Goal: Communication & Community: Answer question/provide support

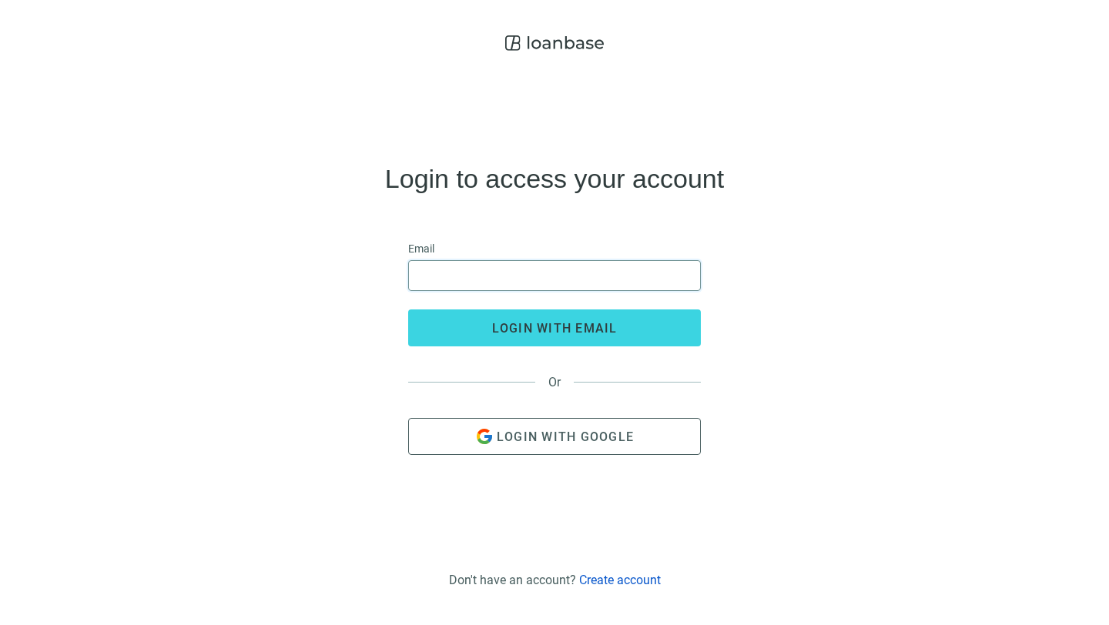
click at [563, 269] on input "email" at bounding box center [554, 275] width 273 height 29
type input "**********"
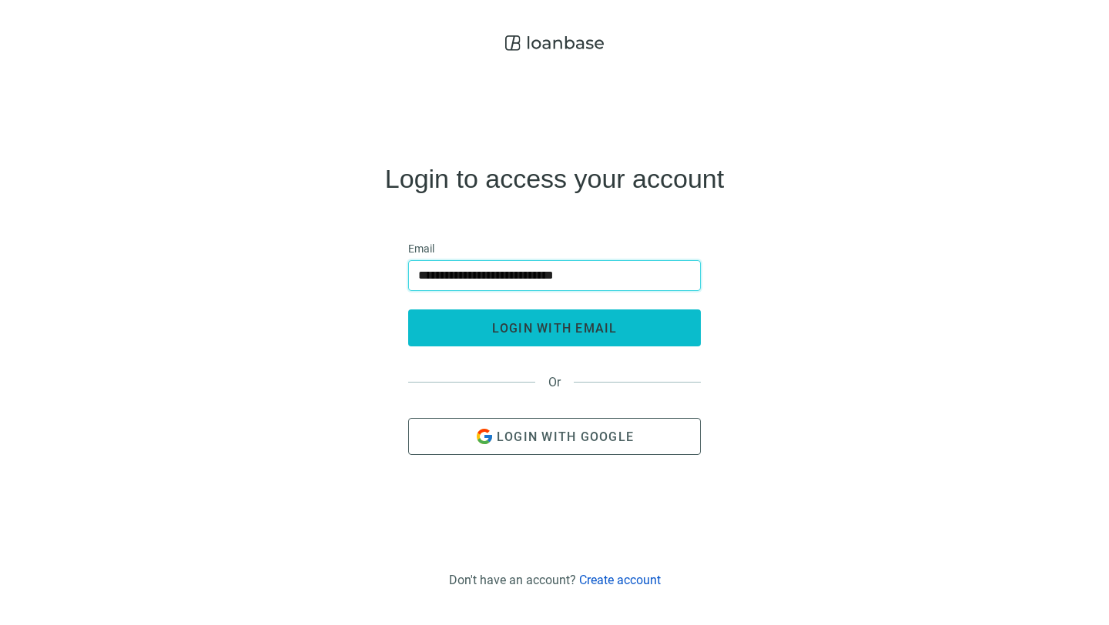
click at [557, 331] on span "login with email" at bounding box center [554, 328] width 125 height 15
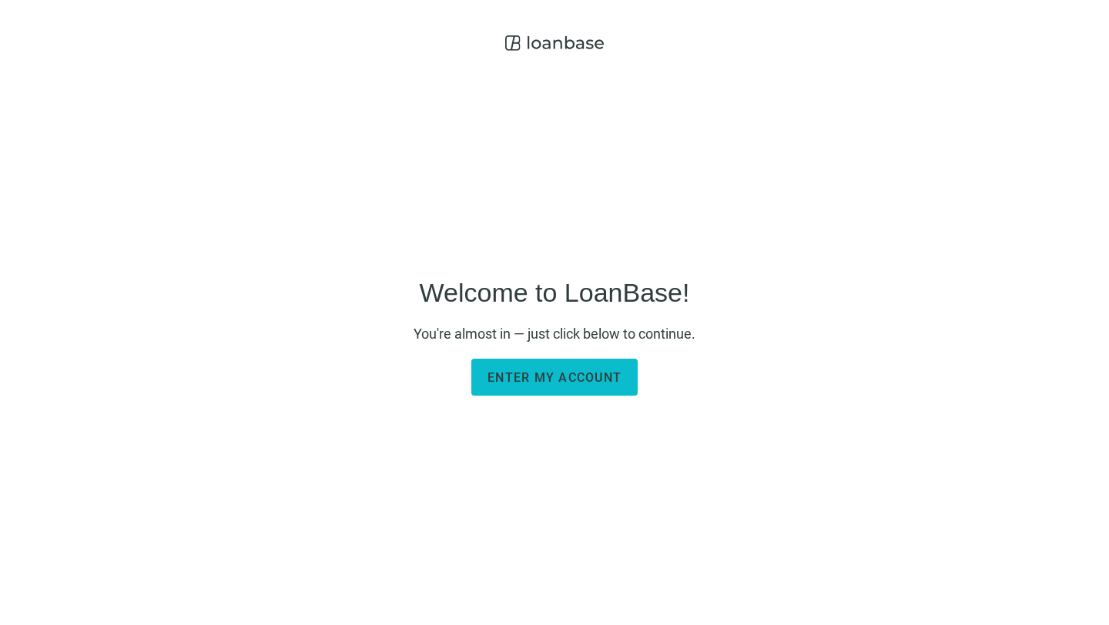
click at [560, 372] on span "Enter my account" at bounding box center [554, 377] width 134 height 15
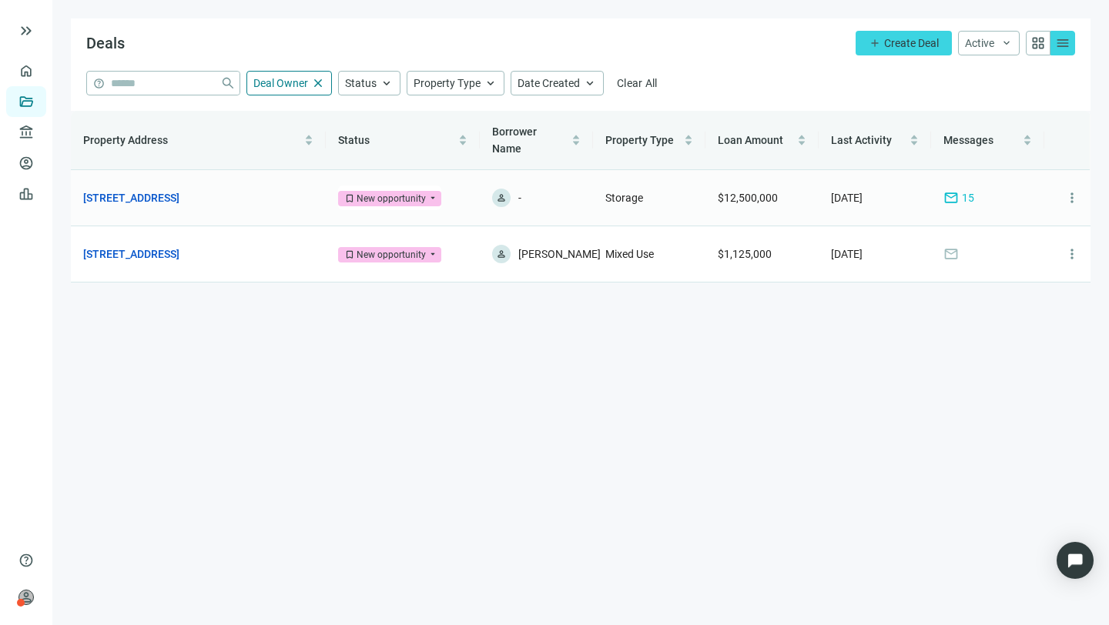
click at [952, 190] on span "mail" at bounding box center [950, 197] width 15 height 15
click at [951, 190] on span "mail" at bounding box center [950, 197] width 15 height 15
click at [955, 190] on span "mail" at bounding box center [950, 197] width 15 height 15
click at [38, 70] on link "Overview" at bounding box center [60, 71] width 45 height 12
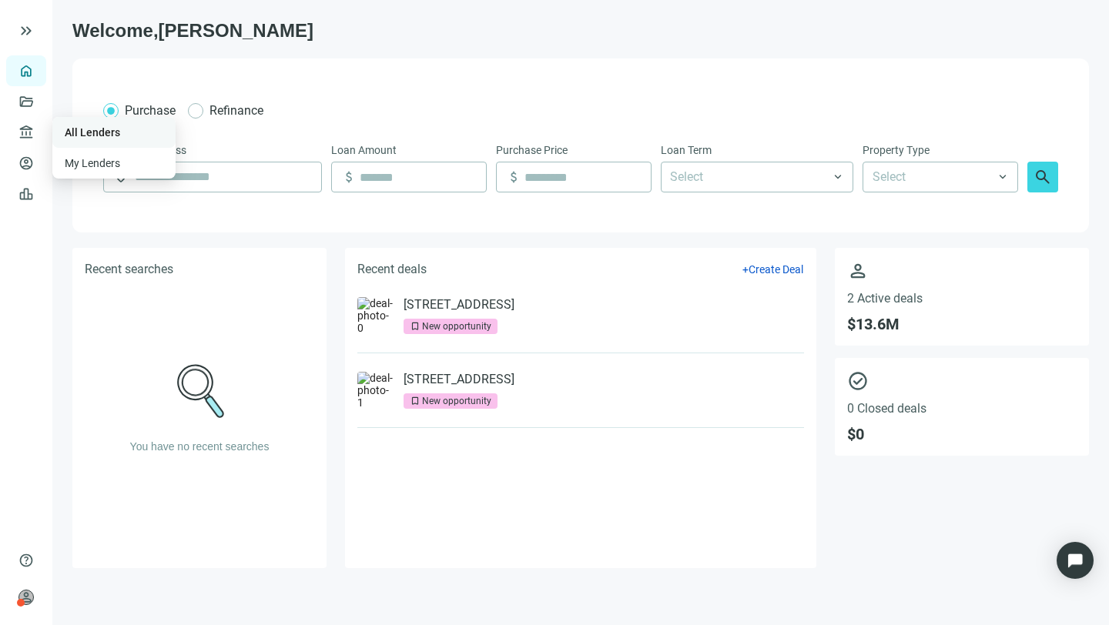
click at [80, 129] on link "All Lenders" at bounding box center [92, 132] width 55 height 12
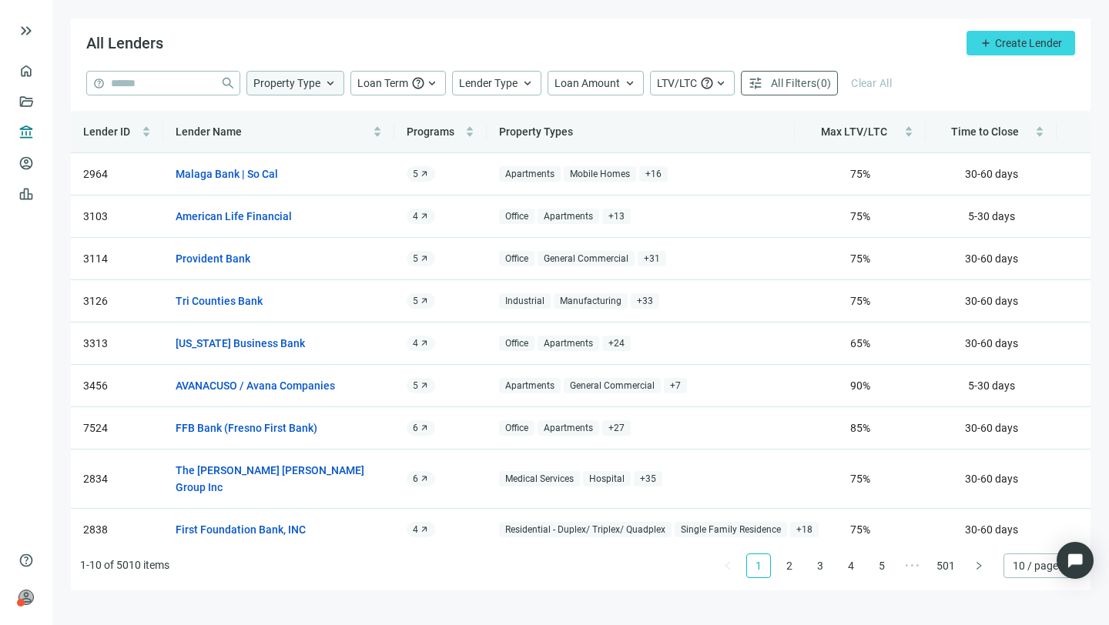
click at [330, 81] on span "keyboard_arrow_up" at bounding box center [330, 83] width 14 height 14
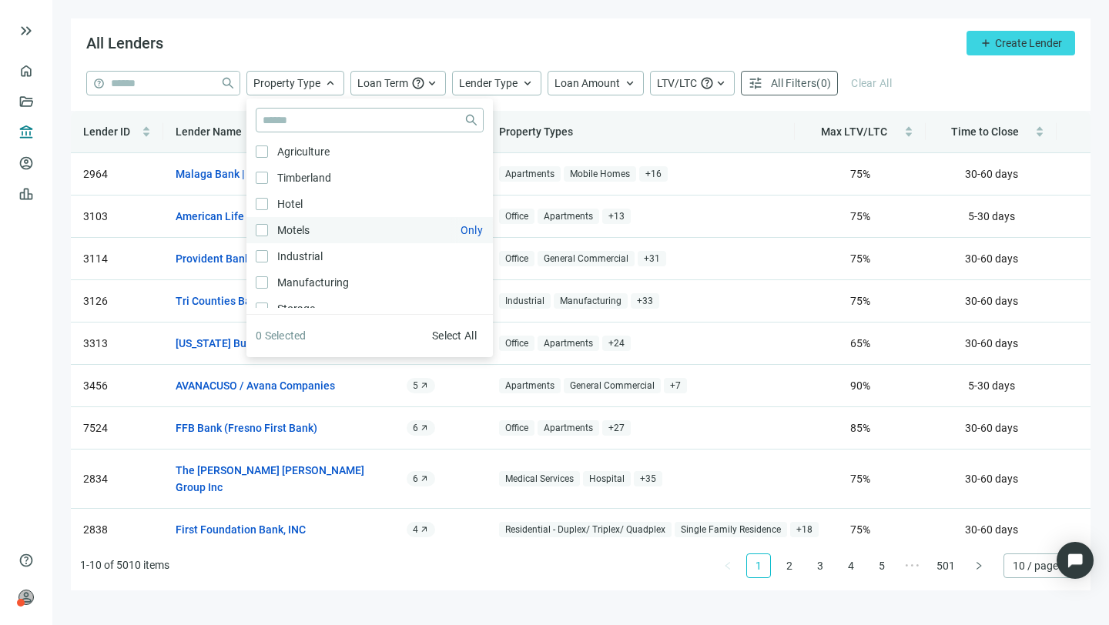
click at [268, 228] on span "Motels Only" at bounding box center [292, 230] width 48 height 17
click at [290, 332] on article "1 Selected" at bounding box center [281, 335] width 51 height 17
click at [556, 559] on ul "1-10 of 5010 items 1 2 3 4 5 ••• 501 10 / page" at bounding box center [580, 565] width 1019 height 49
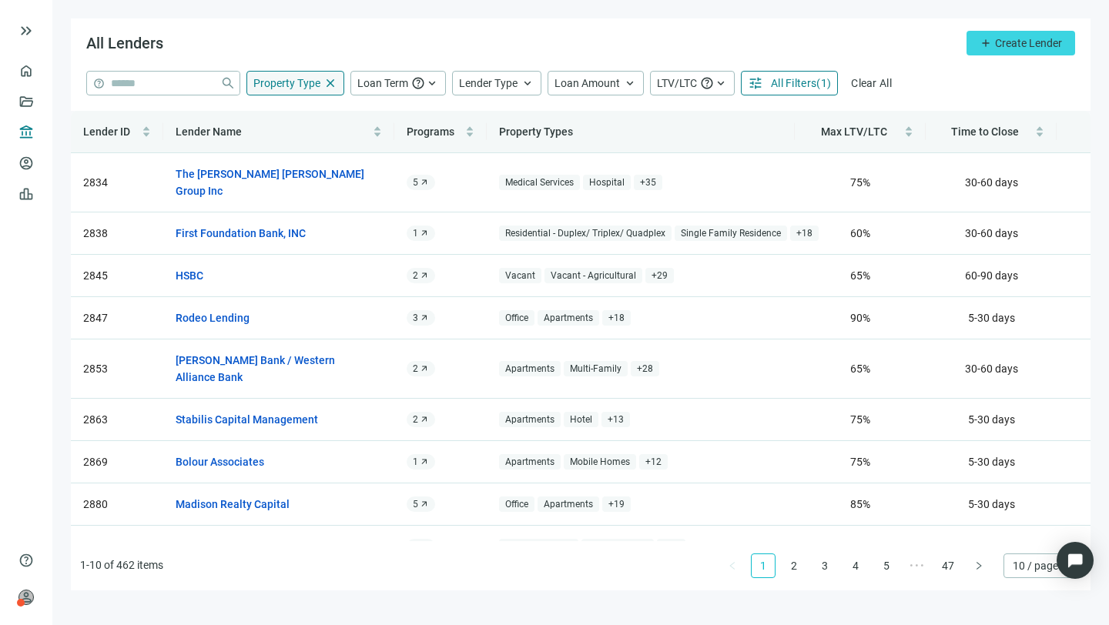
click at [331, 76] on span "close" at bounding box center [330, 83] width 14 height 14
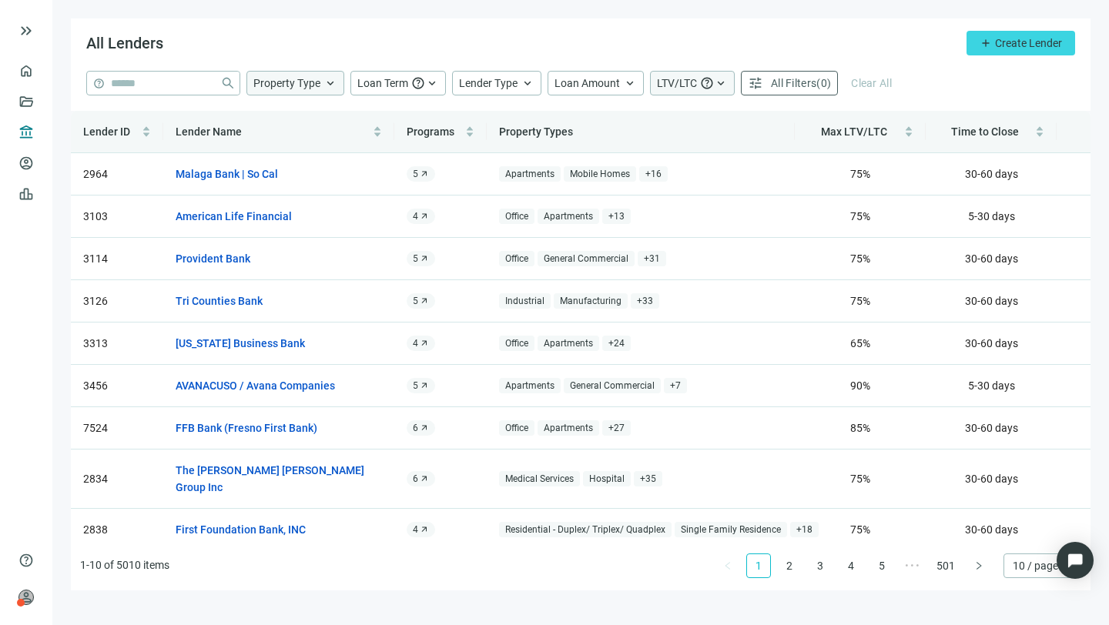
click at [719, 79] on span "keyboard_arrow_up" at bounding box center [721, 83] width 14 height 14
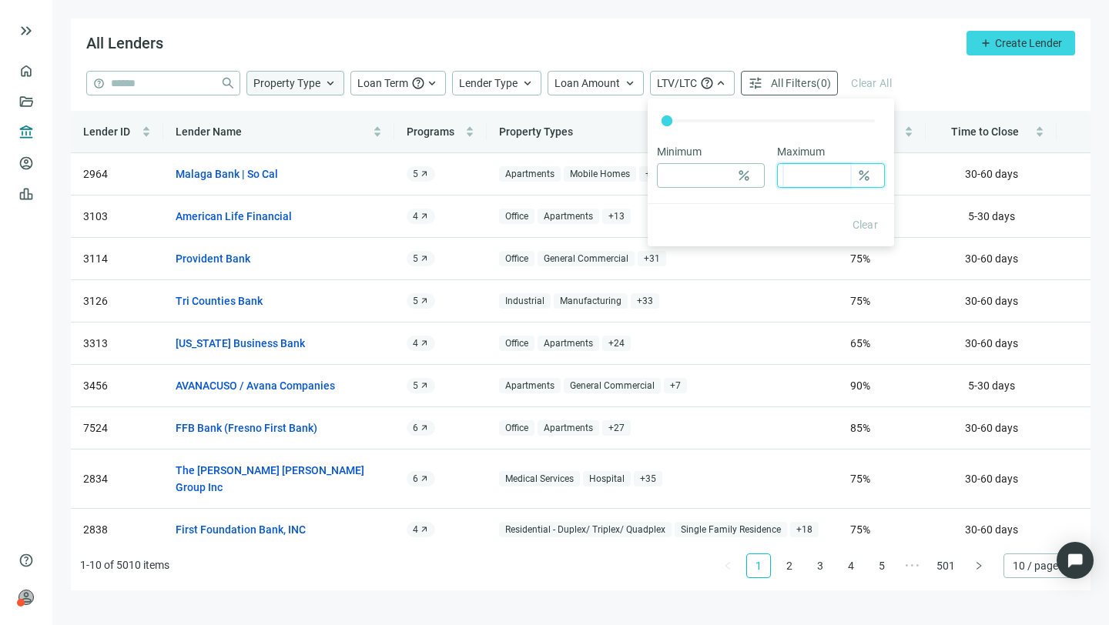
click at [805, 178] on input at bounding box center [817, 175] width 66 height 23
type input "**"
click at [862, 223] on span "Clear" at bounding box center [865, 225] width 26 height 12
click at [643, 41] on div "All Lenders add Create Lender" at bounding box center [580, 44] width 1019 height 52
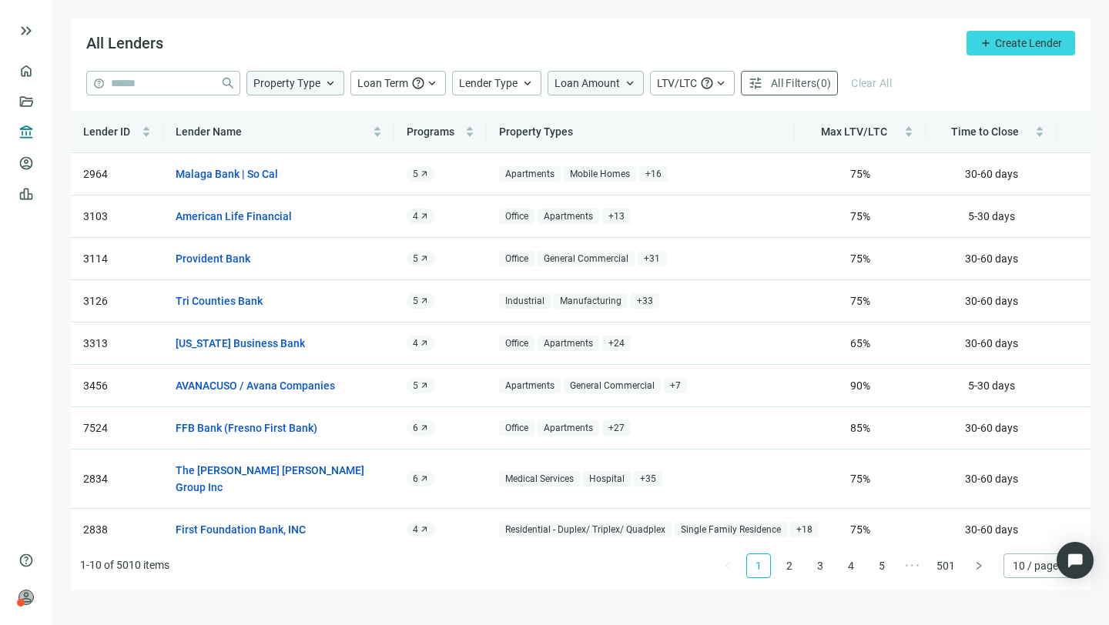
click at [626, 79] on span "keyboard_arrow_up" at bounding box center [630, 83] width 14 height 14
click at [532, 22] on div "All Lenders add Create Lender" at bounding box center [580, 44] width 1019 height 52
click at [526, 83] on span "keyboard_arrow_up" at bounding box center [527, 83] width 14 height 14
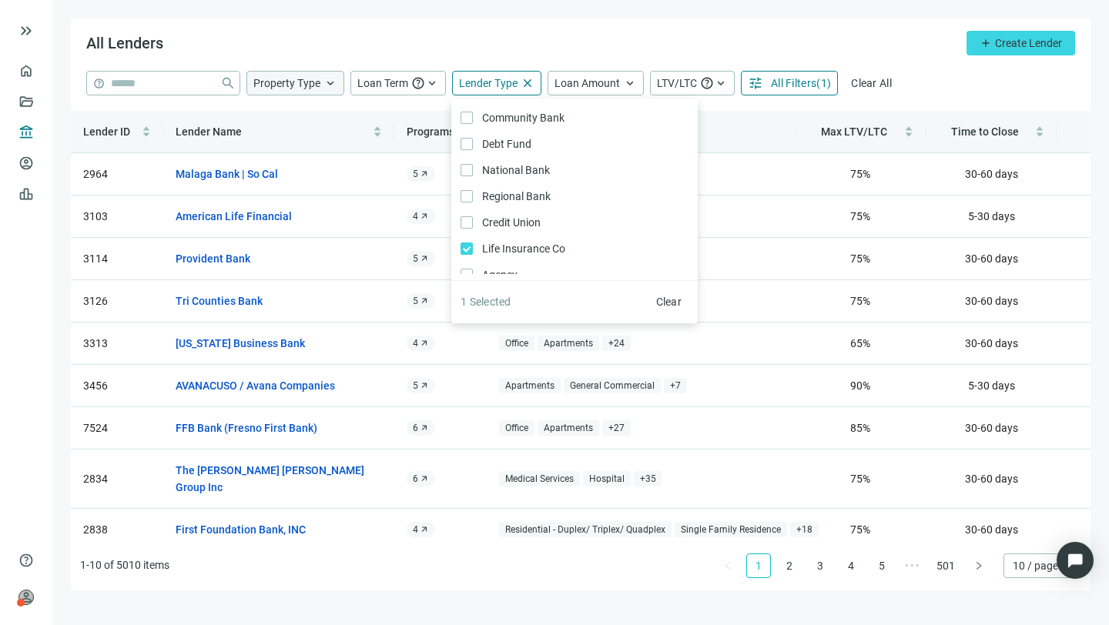
click at [283, 573] on ul "1-10 of 5010 items 1 2 3 4 5 ••• 501 10 / page" at bounding box center [580, 565] width 1019 height 49
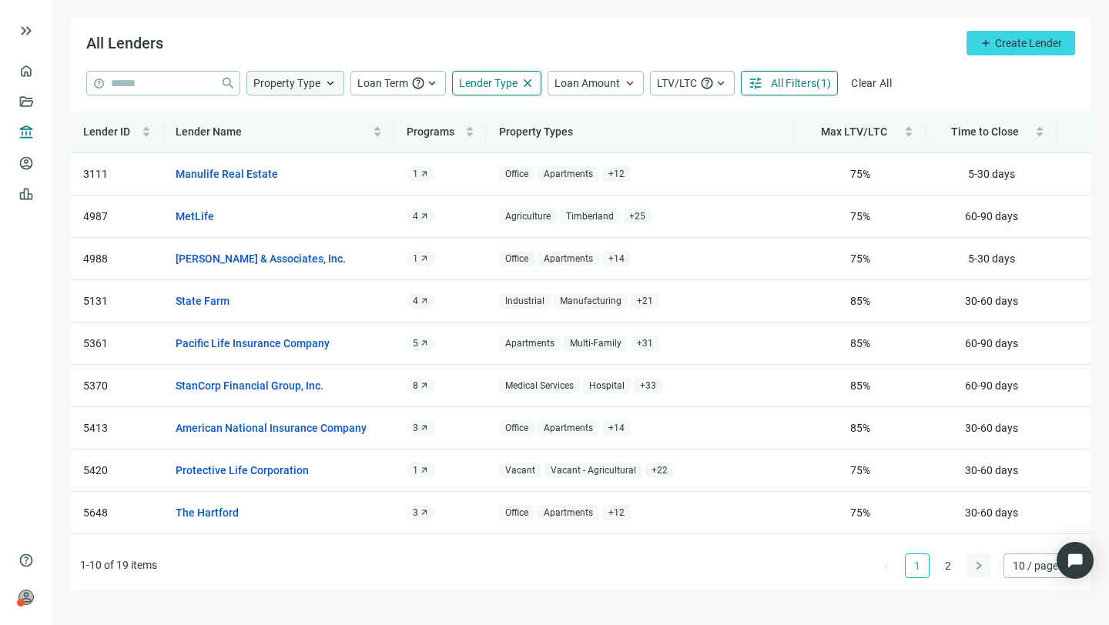
click at [980, 563] on icon "right" at bounding box center [978, 565] width 9 height 9
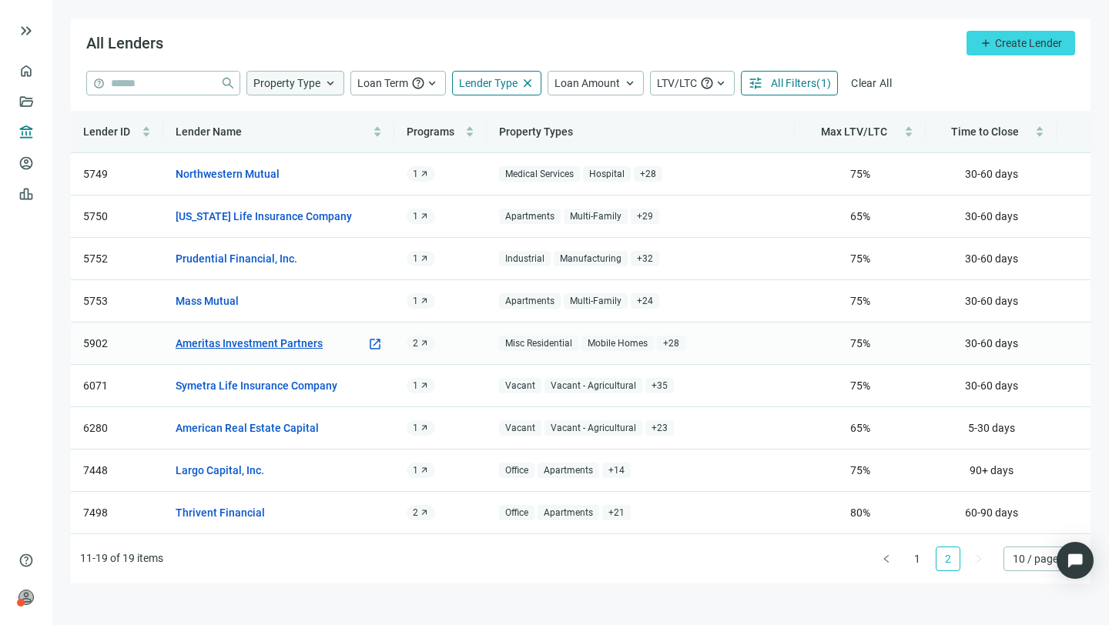
click at [212, 343] on link "Ameritas Investment Partners" at bounding box center [249, 343] width 147 height 17
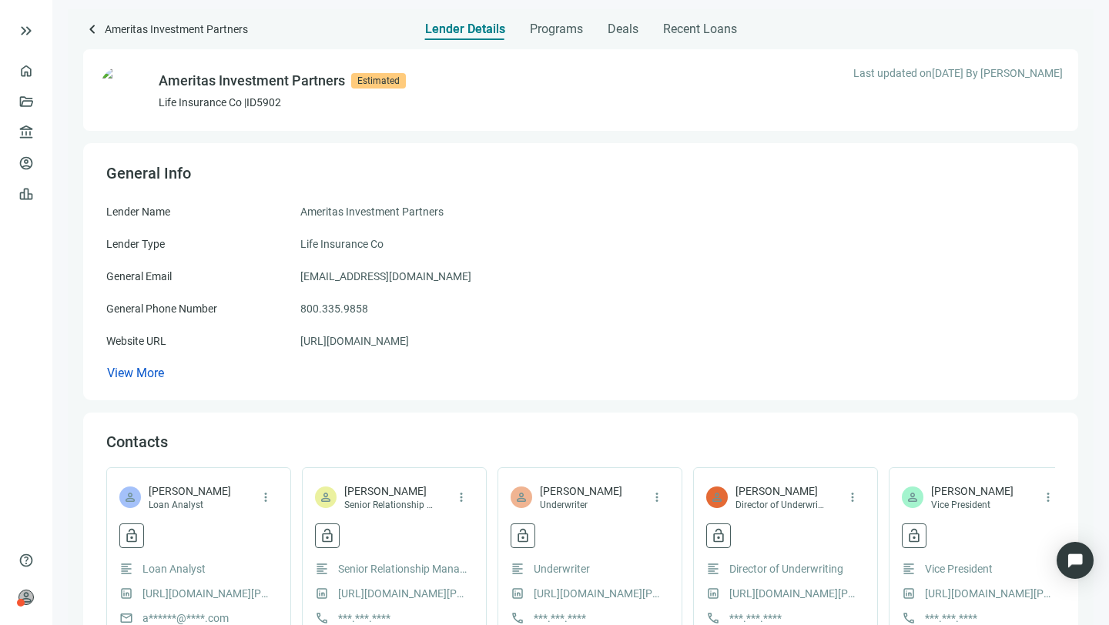
click at [212, 343] on span "Website URL" at bounding box center [203, 341] width 194 height 17
click at [38, 70] on link "Overview" at bounding box center [60, 71] width 45 height 12
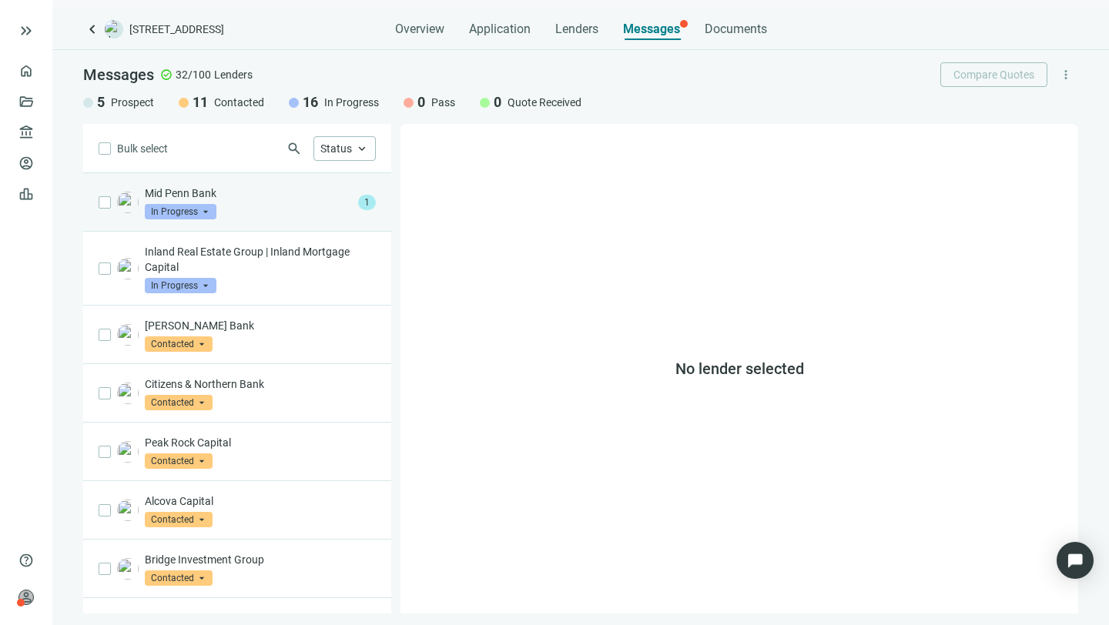
click at [169, 188] on p "Mid Penn Bank" at bounding box center [248, 193] width 207 height 15
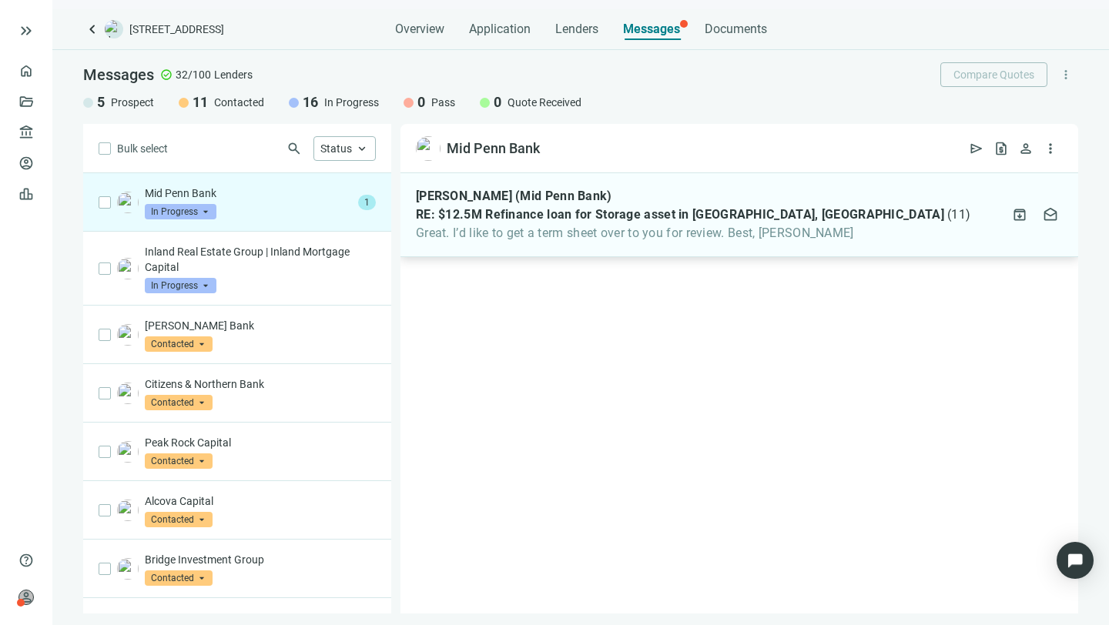
click at [608, 225] on div "Malcolm Weaver (Mid Penn Bank) RE: $12.5M Refinance loan for Storage asset in B…" at bounding box center [693, 215] width 554 height 52
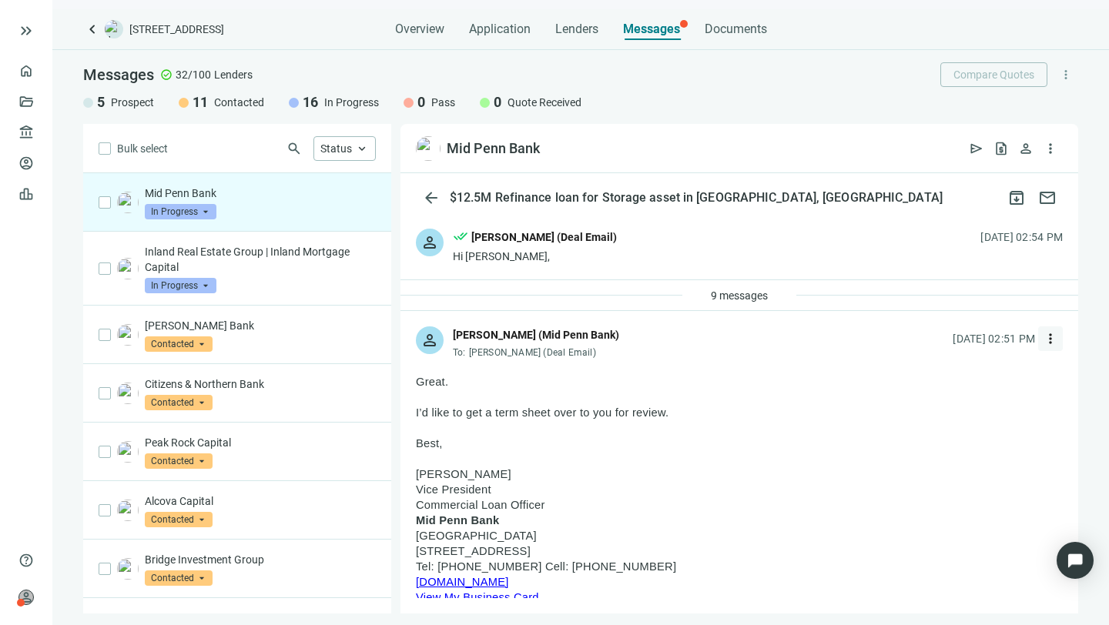
click at [1042, 334] on span "more_vert" at bounding box center [1049, 338] width 15 height 15
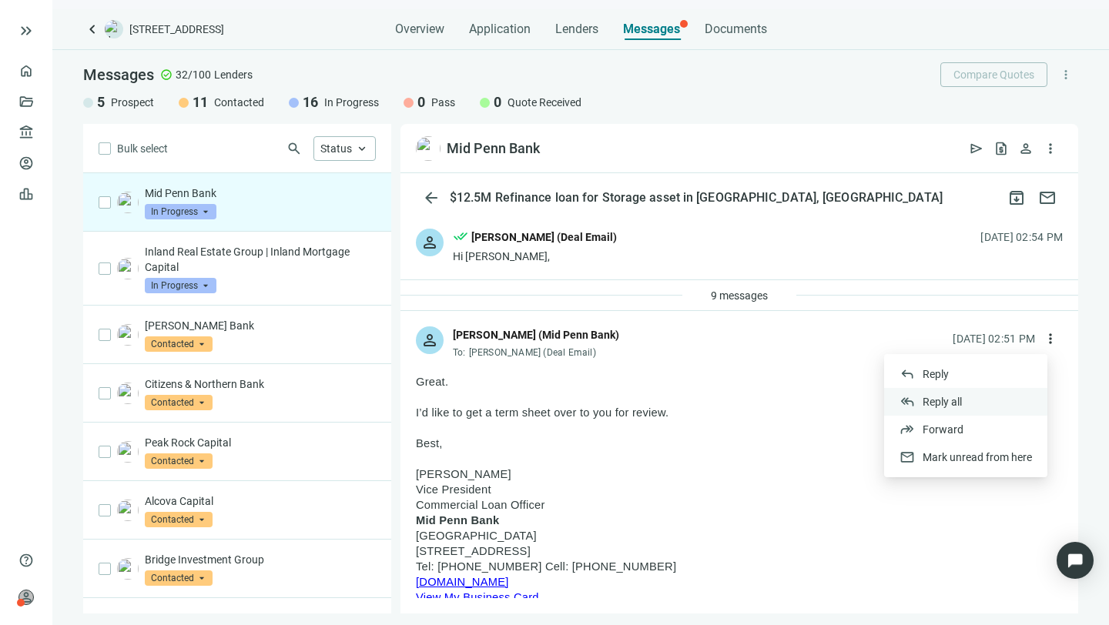
click at [935, 397] on span "Reply all" at bounding box center [941, 402] width 39 height 12
type textarea "**********"
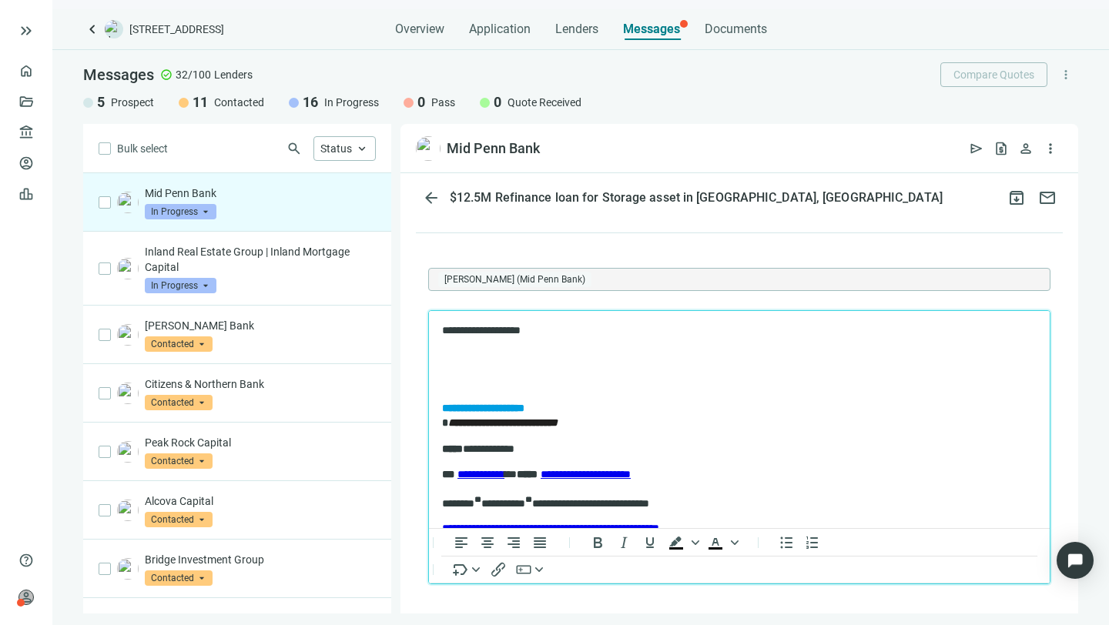
drag, startPoint x: 681, startPoint y: 351, endPoint x: 690, endPoint y: 335, distance: 18.3
click at [681, 351] on p "Rich Text Area. Press ALT-0 for help." at bounding box center [739, 356] width 594 height 15
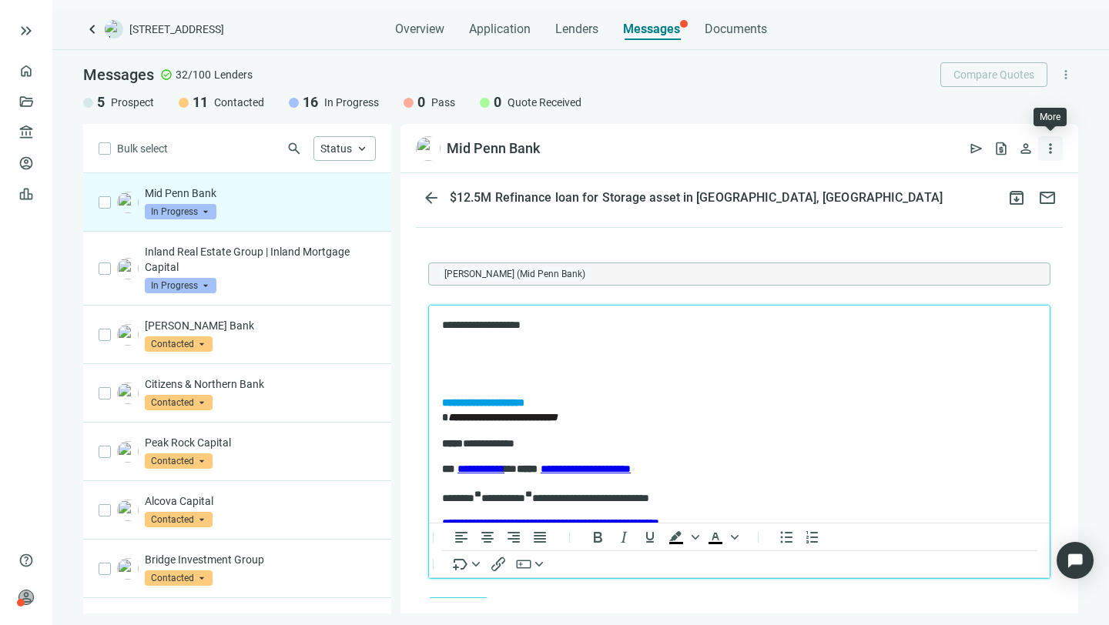
click at [1050, 147] on span "more_vert" at bounding box center [1049, 148] width 15 height 15
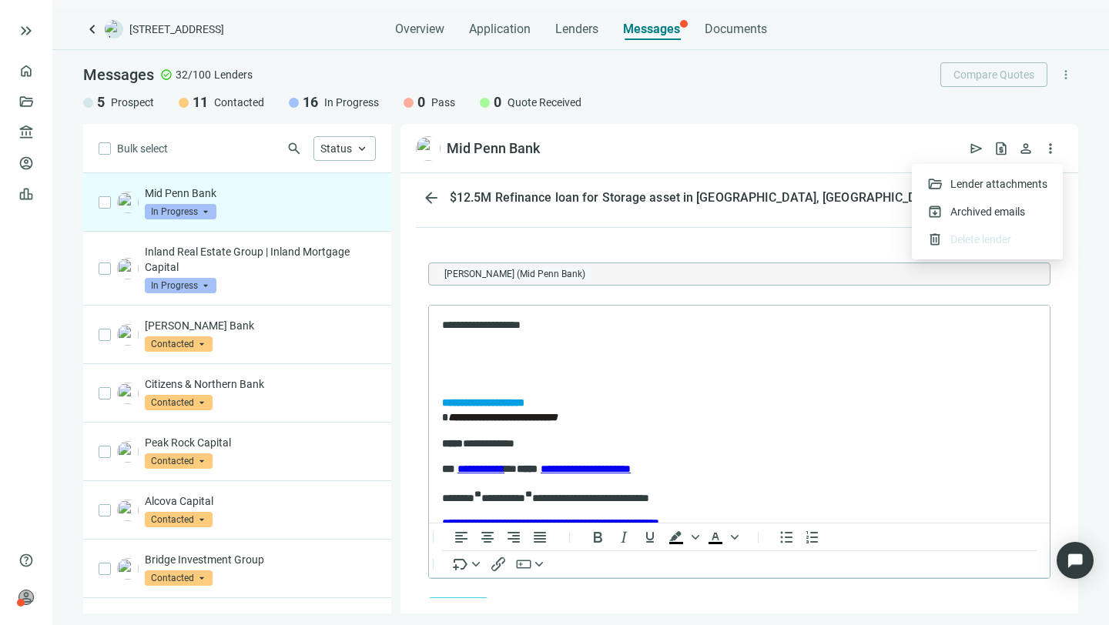
click at [912, 150] on div "Mid Penn Bank open_in_new send request_quote person more_vert" at bounding box center [739, 148] width 678 height 49
click at [597, 349] on p "Rich Text Area. Press ALT-0 for help." at bounding box center [739, 350] width 594 height 15
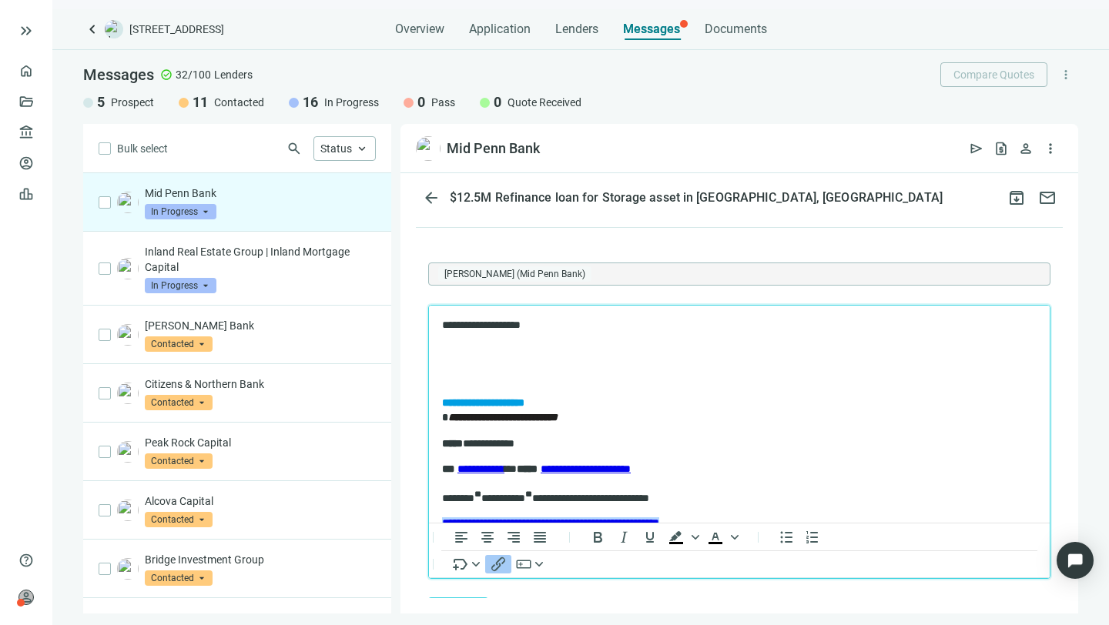
scroll to position [189, 0]
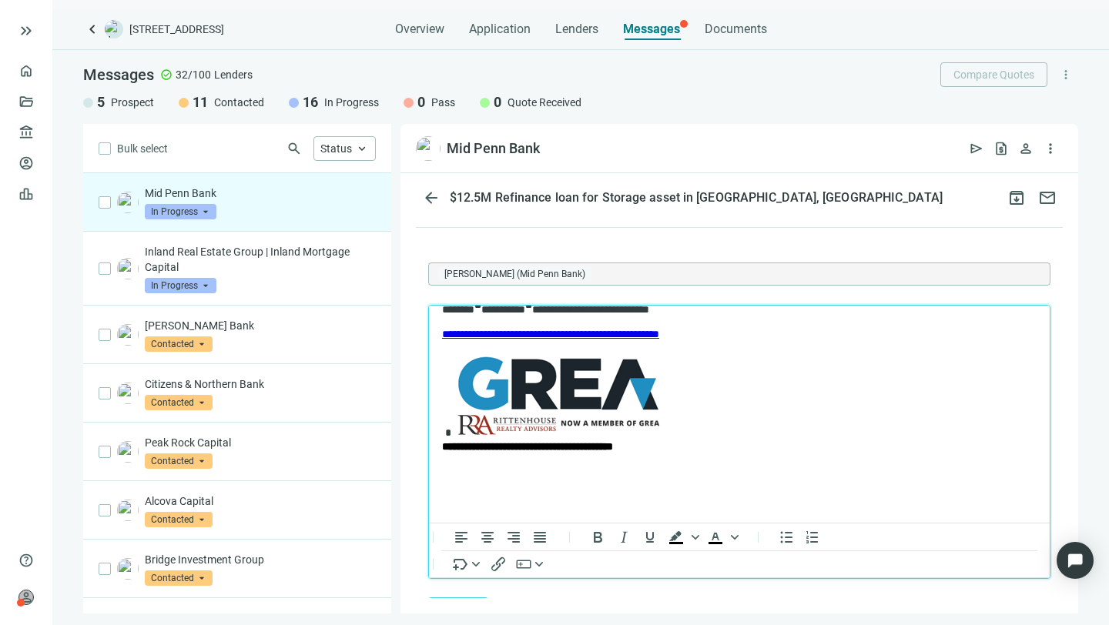
click at [453, 484] on p "Rich Text Area. Press ALT-0 for help." at bounding box center [739, 486] width 594 height 45
click at [747, 29] on span "Documents" at bounding box center [735, 29] width 62 height 15
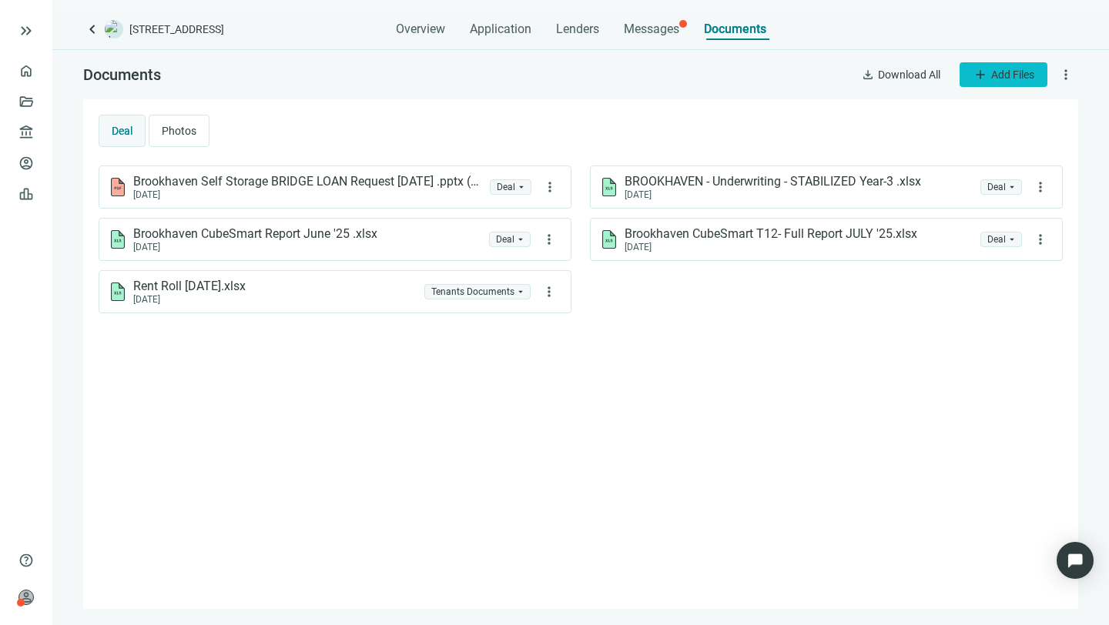
click at [989, 71] on button "add Add Files" at bounding box center [1003, 74] width 88 height 25
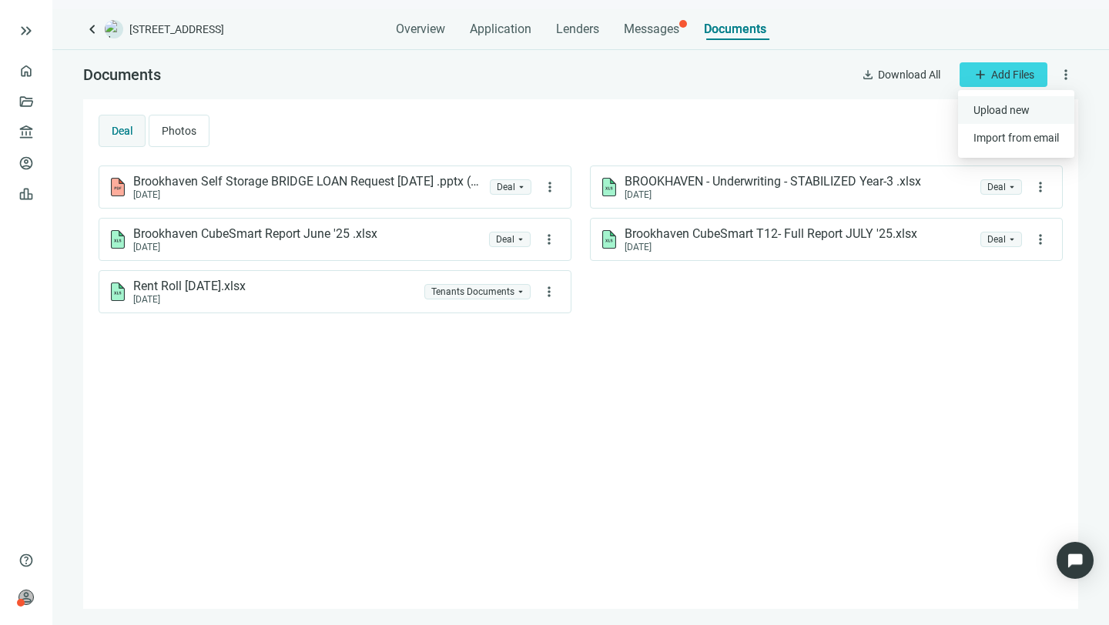
click at [986, 107] on span "Upload new" at bounding box center [1001, 110] width 56 height 12
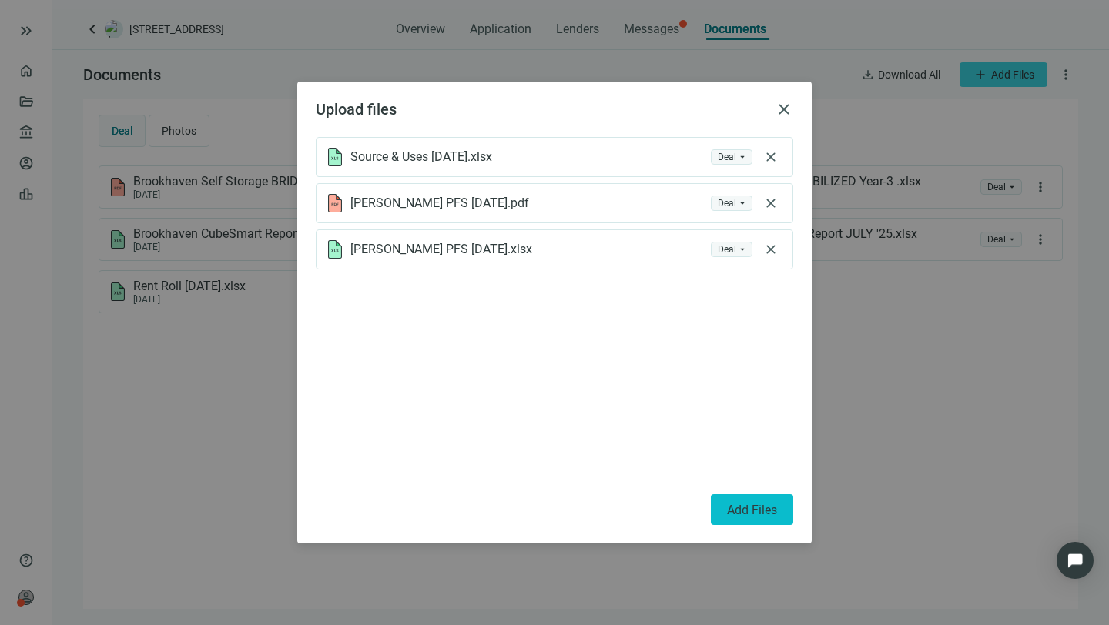
click at [760, 504] on span "Add Files" at bounding box center [752, 510] width 50 height 15
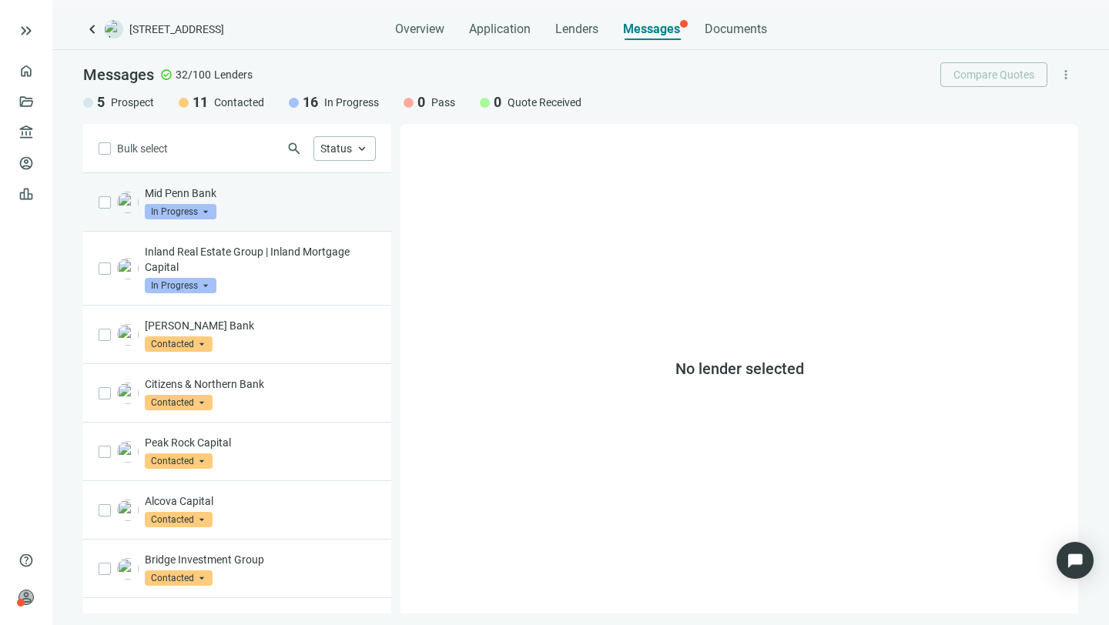
click at [196, 186] on p "Mid Penn Bank" at bounding box center [260, 193] width 231 height 15
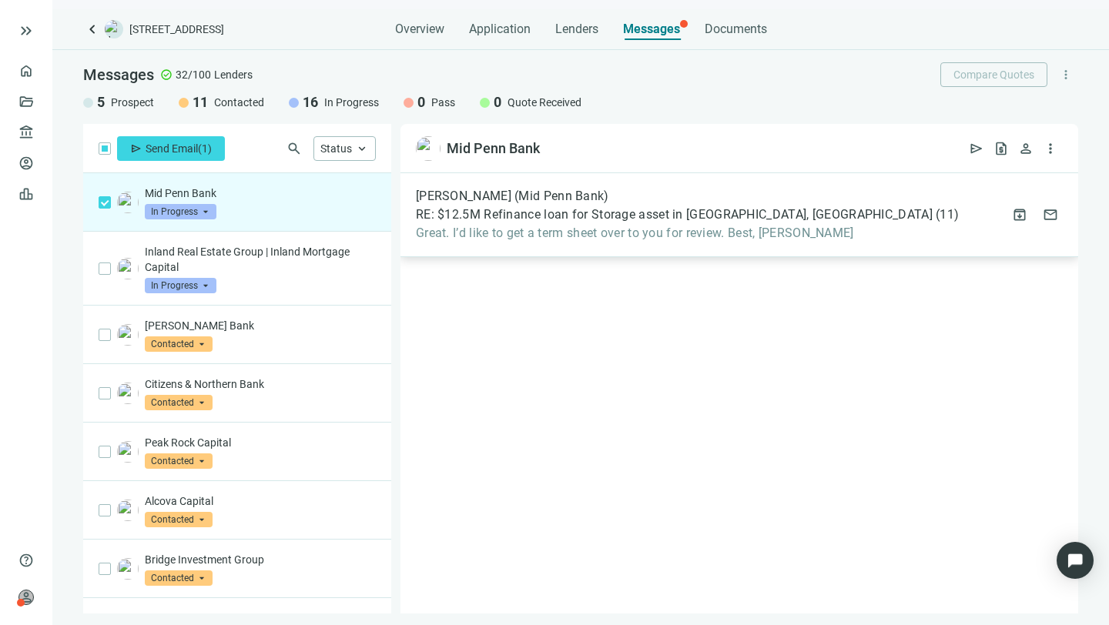
click at [617, 213] on span "RE: $12.5M Refinance loan for Storage asset in [GEOGRAPHIC_DATA], [GEOGRAPHIC_D…" at bounding box center [674, 214] width 517 height 15
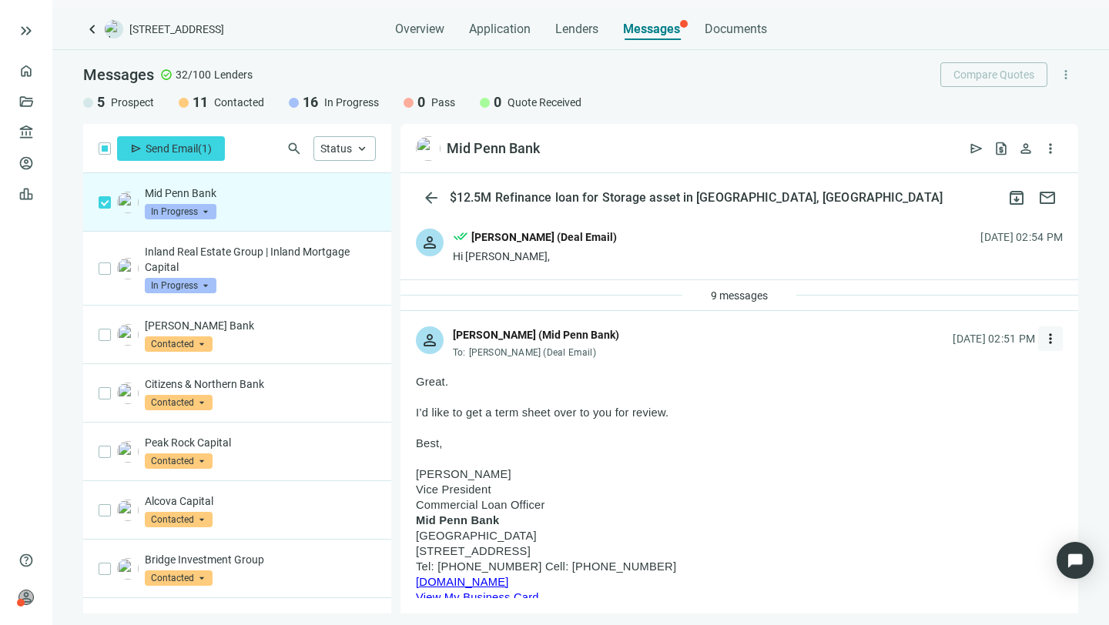
click at [1042, 339] on span "more_vert" at bounding box center [1049, 338] width 15 height 15
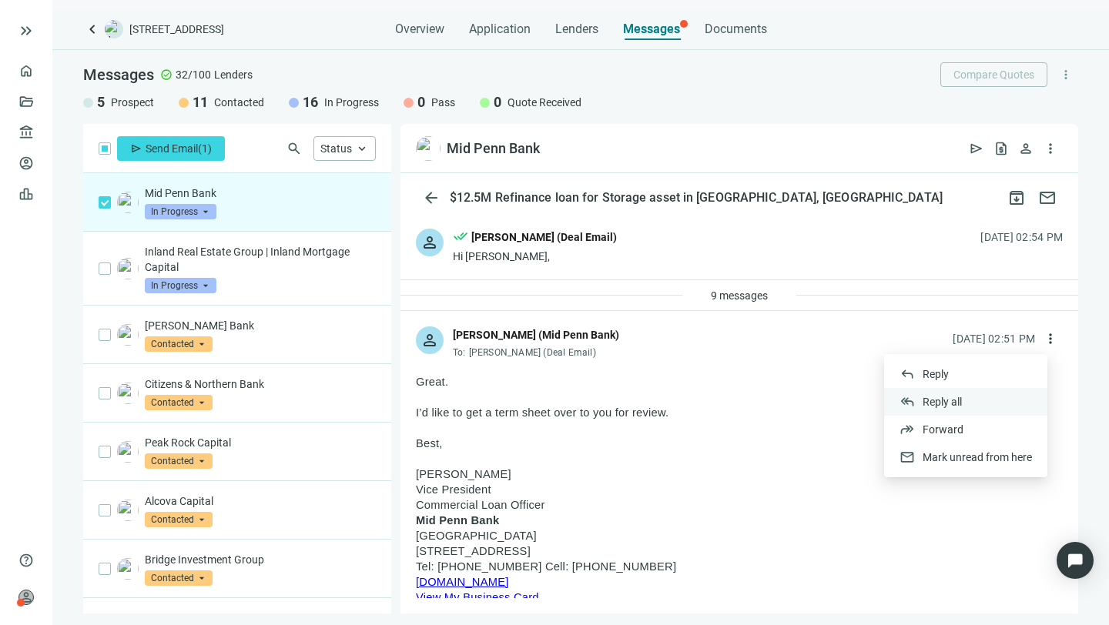
click at [942, 397] on span "Reply all" at bounding box center [941, 402] width 39 height 12
type textarea "**********"
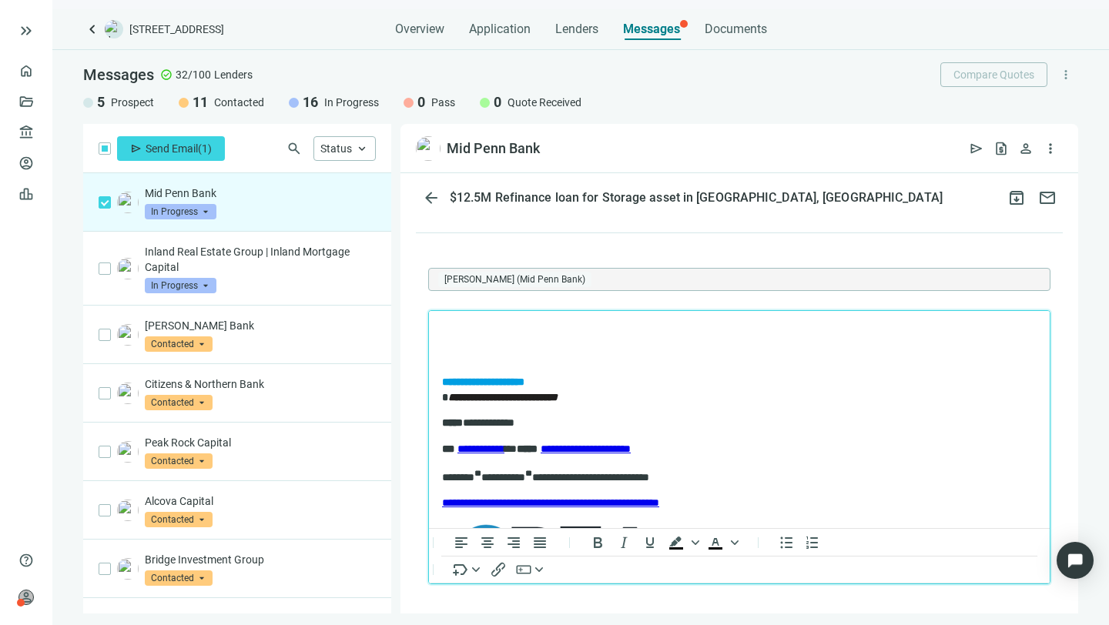
click at [842, 360] on p "Rich Text Area. Press ALT-0 for help." at bounding box center [739, 356] width 594 height 15
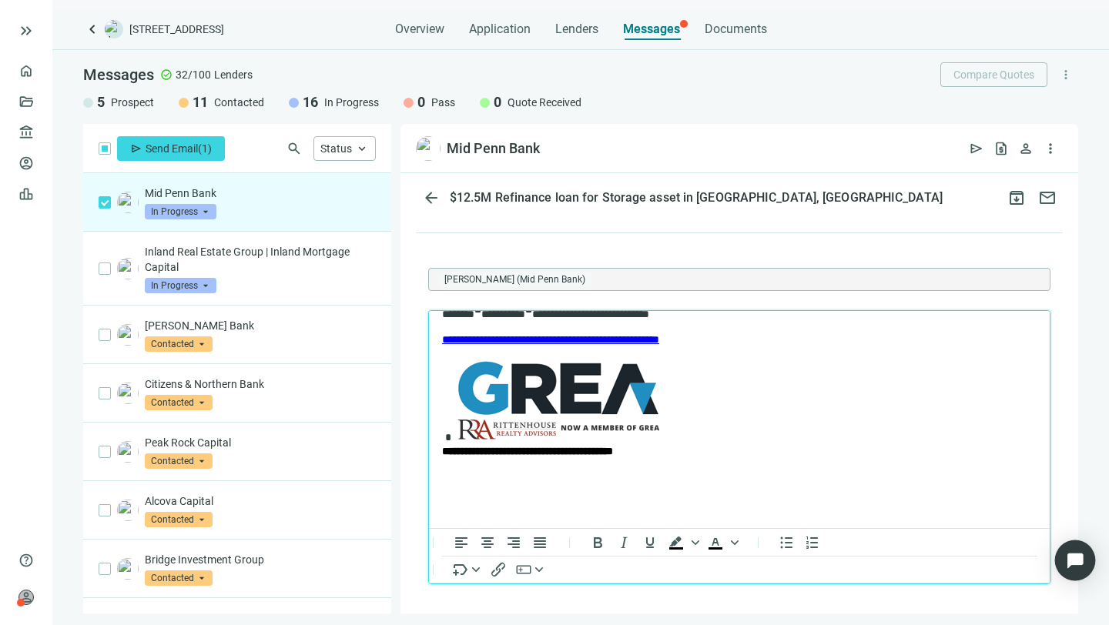
click at [1077, 555] on img "Open Intercom Messenger" at bounding box center [1075, 560] width 20 height 20
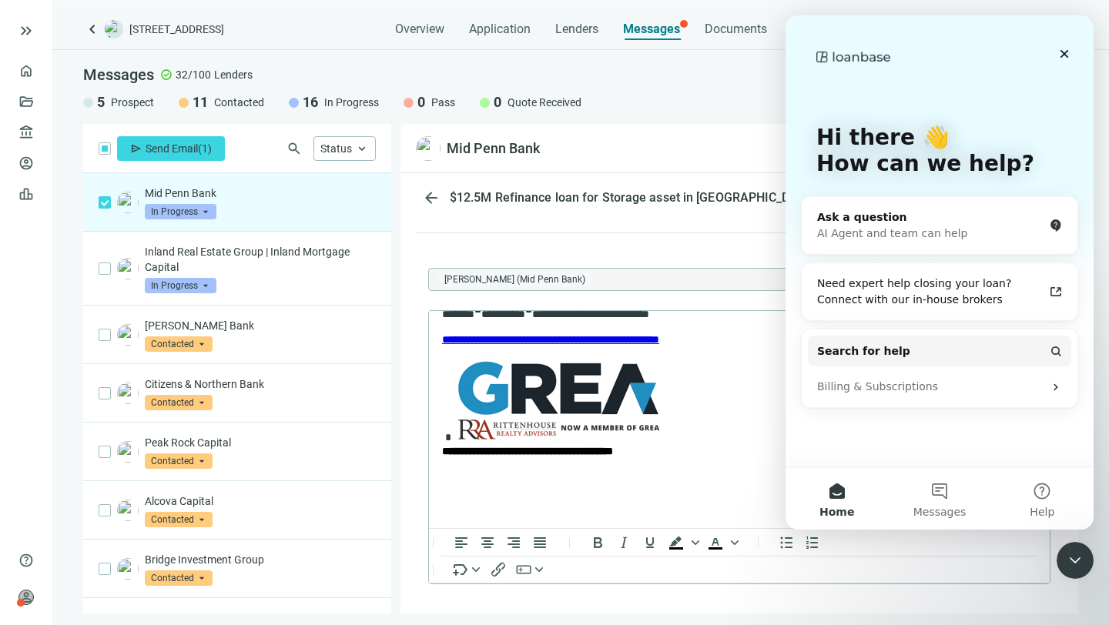
scroll to position [0, 0]
click at [1062, 53] on icon "Close" at bounding box center [1064, 54] width 12 height 12
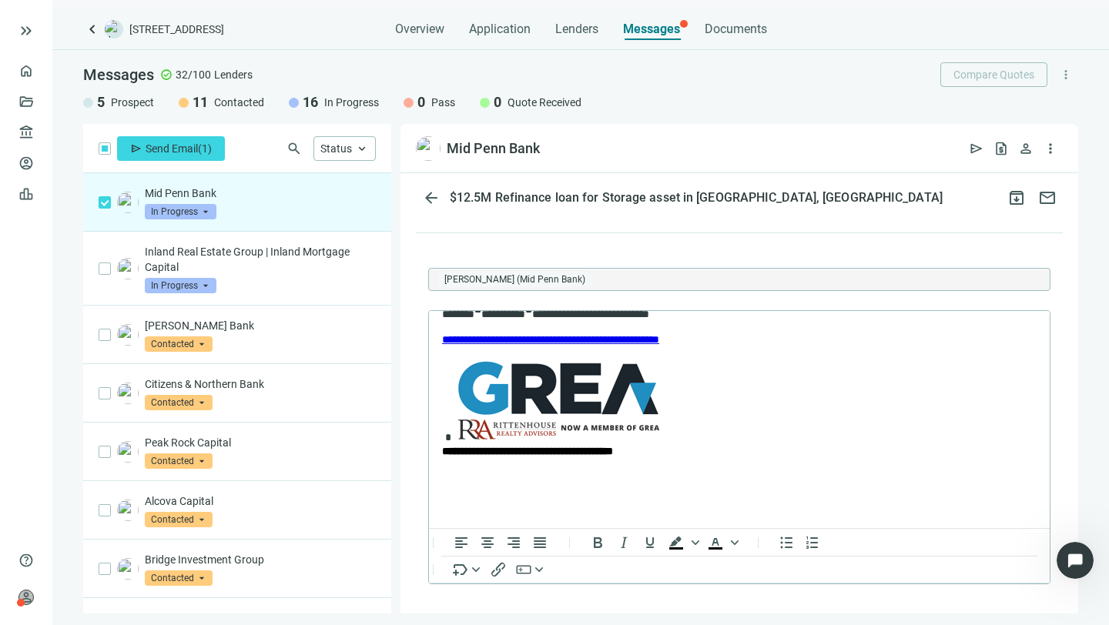
click at [678, 290] on div "[PERSON_NAME] (Mid Penn Bank)" at bounding box center [718, 280] width 561 height 22
click at [624, 313] on div "Malcolm Weaver (Mid Penn Bank) To open the popup, press Shift+Enter To open the…" at bounding box center [739, 439] width 647 height 413
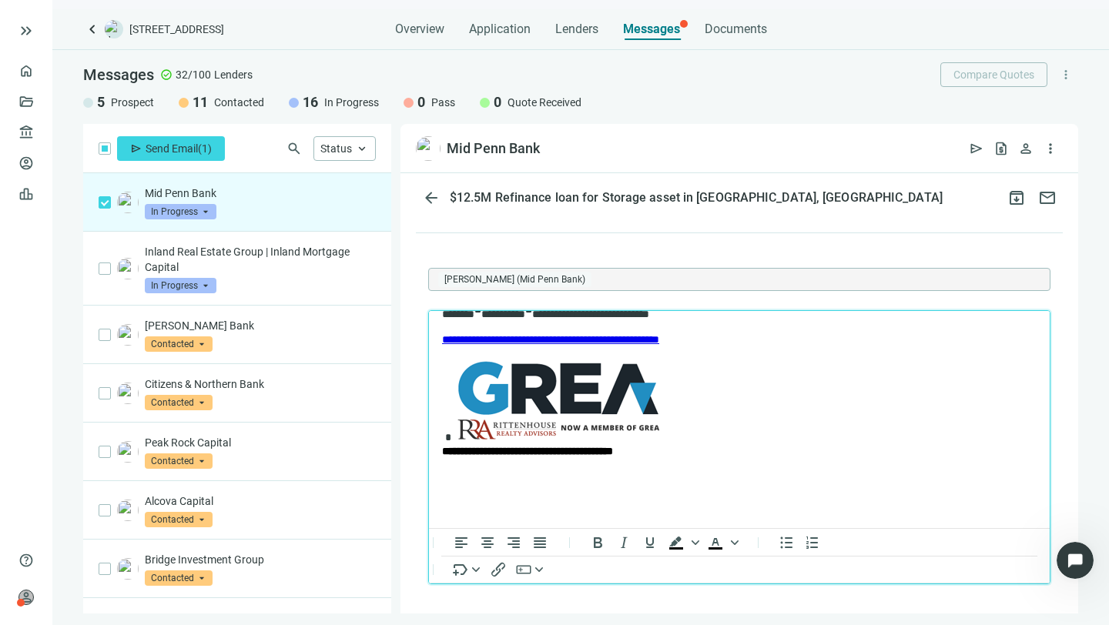
click at [647, 463] on body "**********" at bounding box center [739, 337] width 596 height 356
click at [196, 192] on p "Mid Penn Bank" at bounding box center [260, 193] width 231 height 15
click at [773, 375] on div "Rich Text Area. Press ALT-0 for help." at bounding box center [731, 400] width 579 height 86
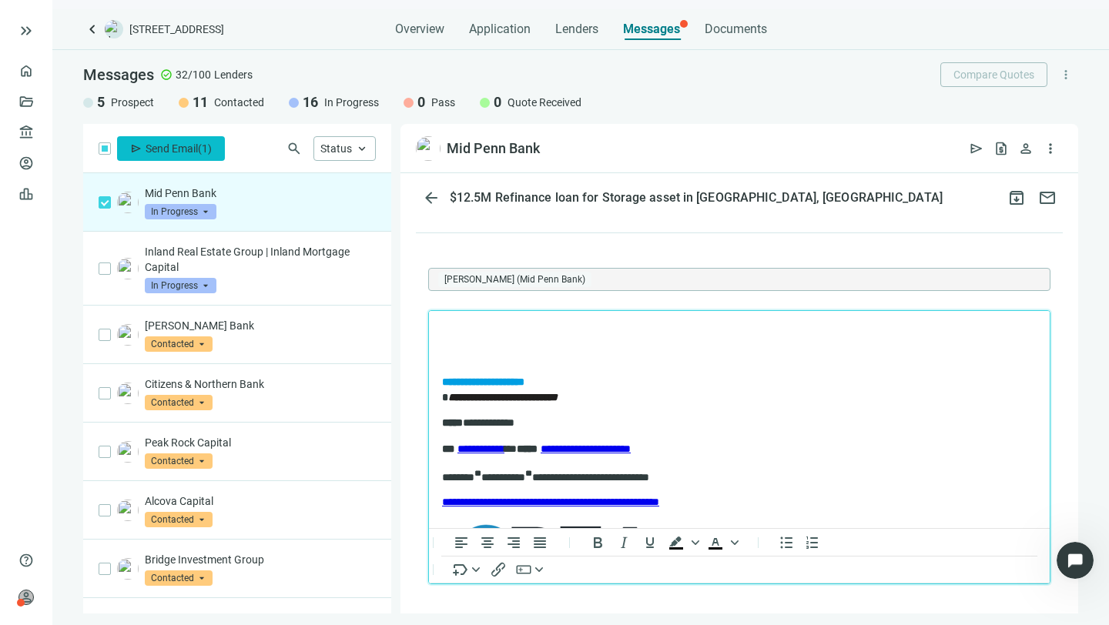
click at [171, 151] on span "Send Email" at bounding box center [172, 148] width 52 height 12
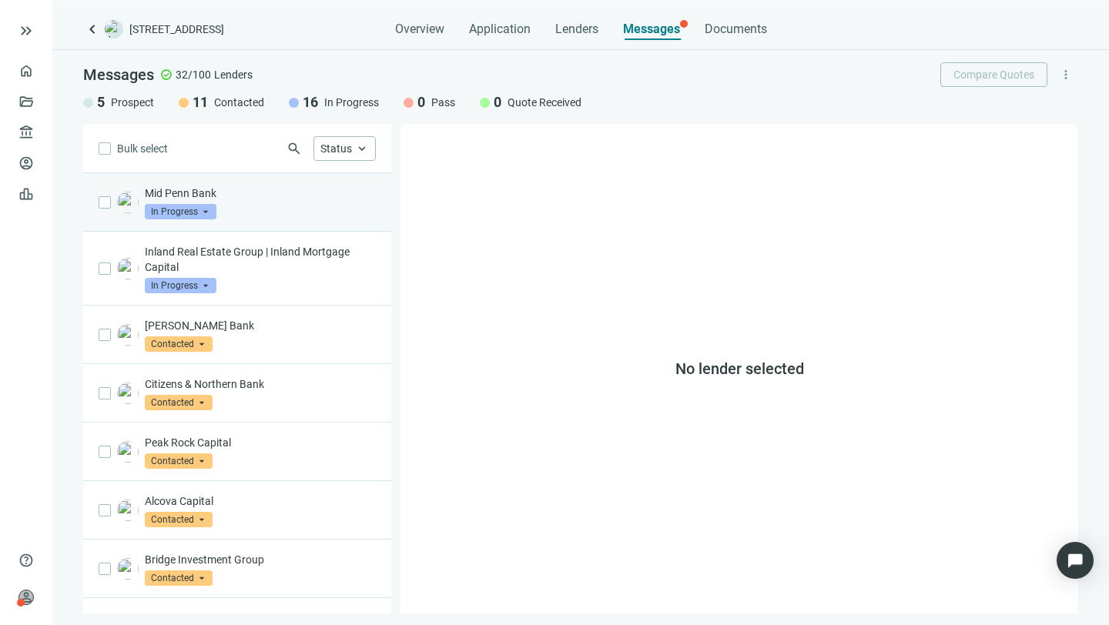
click at [209, 192] on p "Mid Penn Bank" at bounding box center [260, 193] width 231 height 15
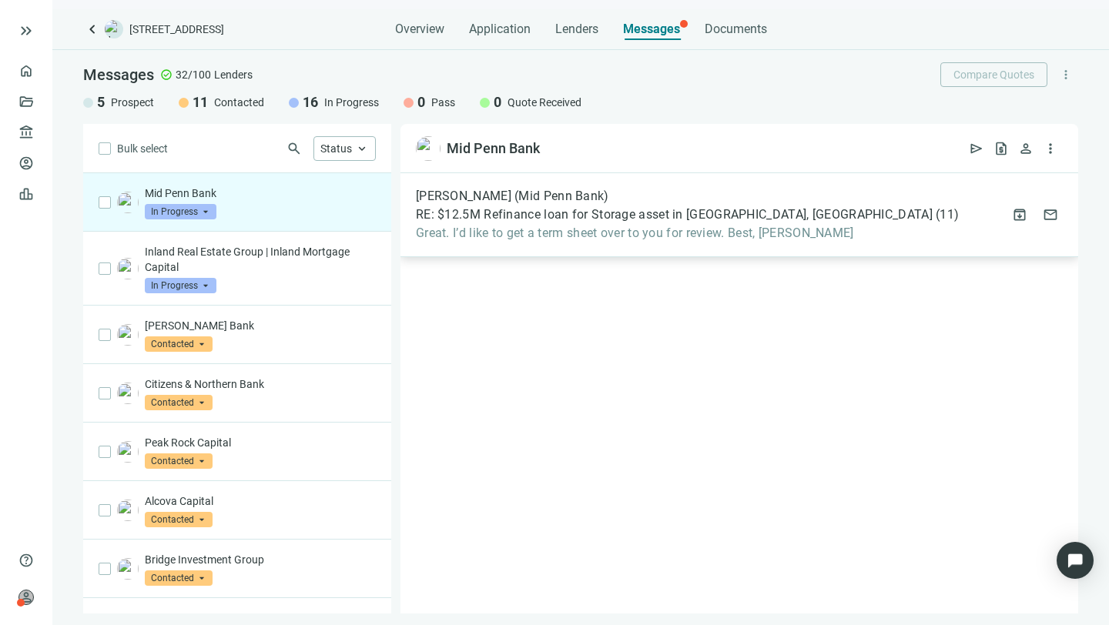
click at [686, 211] on span "RE: $12.5M Refinance loan for Storage asset in [GEOGRAPHIC_DATA], [GEOGRAPHIC_D…" at bounding box center [674, 214] width 517 height 15
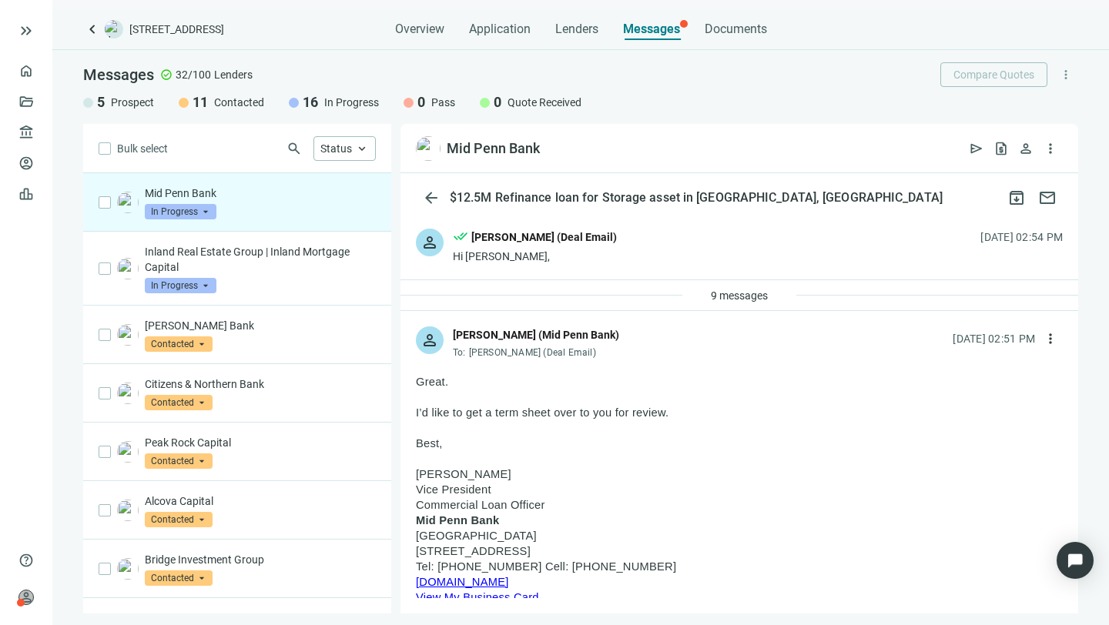
click at [522, 336] on div "[PERSON_NAME] (Mid Penn Bank)" at bounding box center [536, 334] width 166 height 17
click at [1042, 338] on span "more_vert" at bounding box center [1049, 338] width 15 height 15
click at [621, 448] on p "Best," at bounding box center [739, 443] width 647 height 15
click at [714, 290] on span "9 messages" at bounding box center [739, 295] width 57 height 12
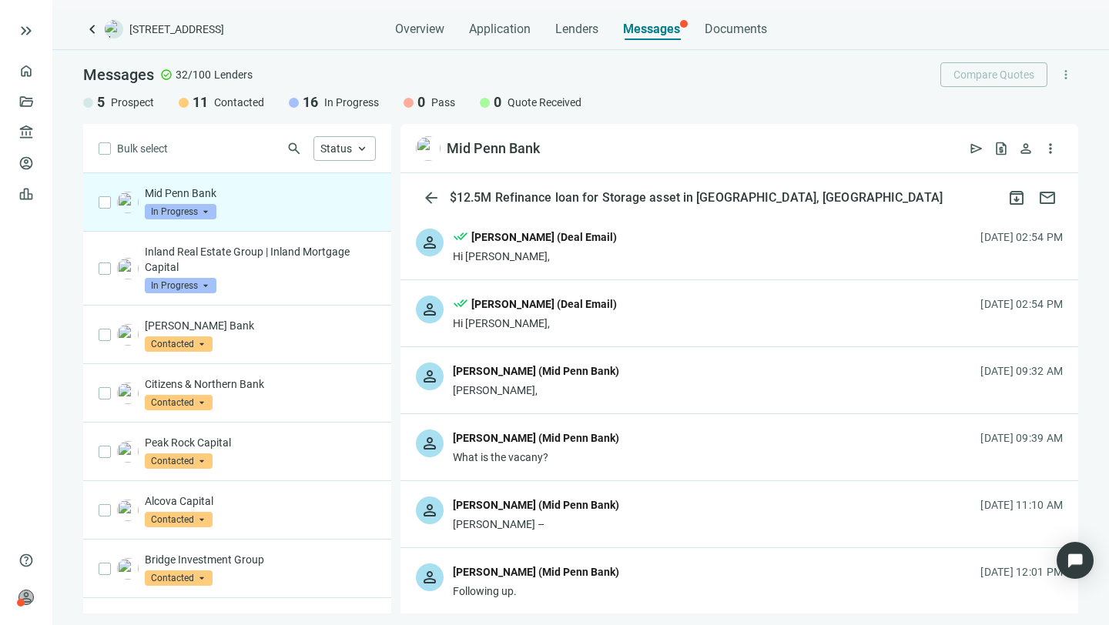
click at [517, 371] on div "[PERSON_NAME] (Mid Penn Bank)" at bounding box center [536, 371] width 166 height 17
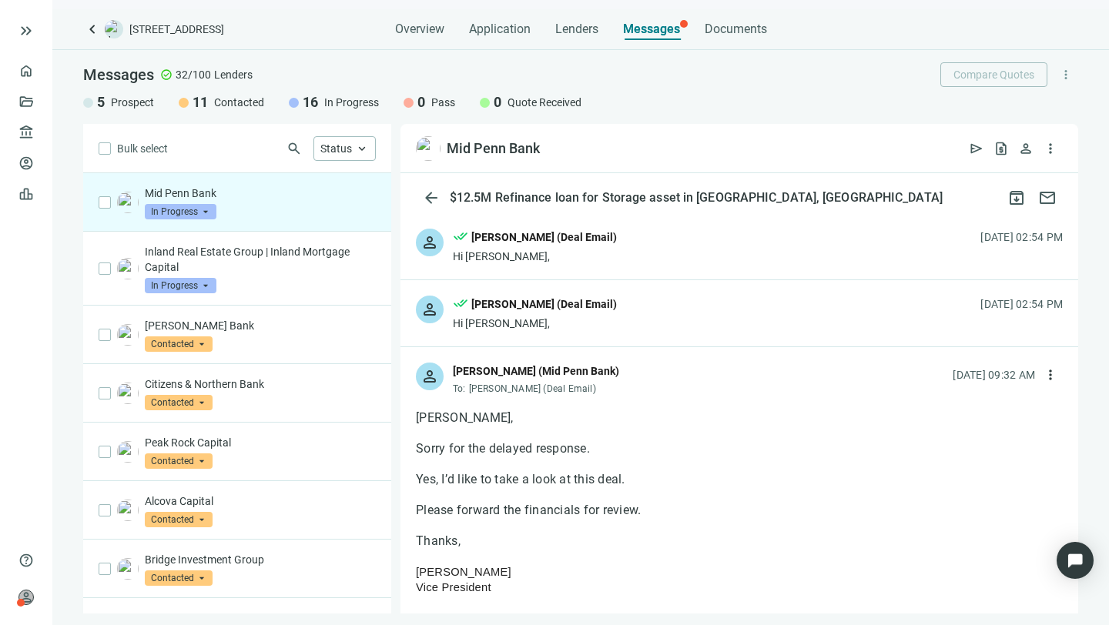
click at [563, 557] on div at bounding box center [739, 556] width 647 height 15
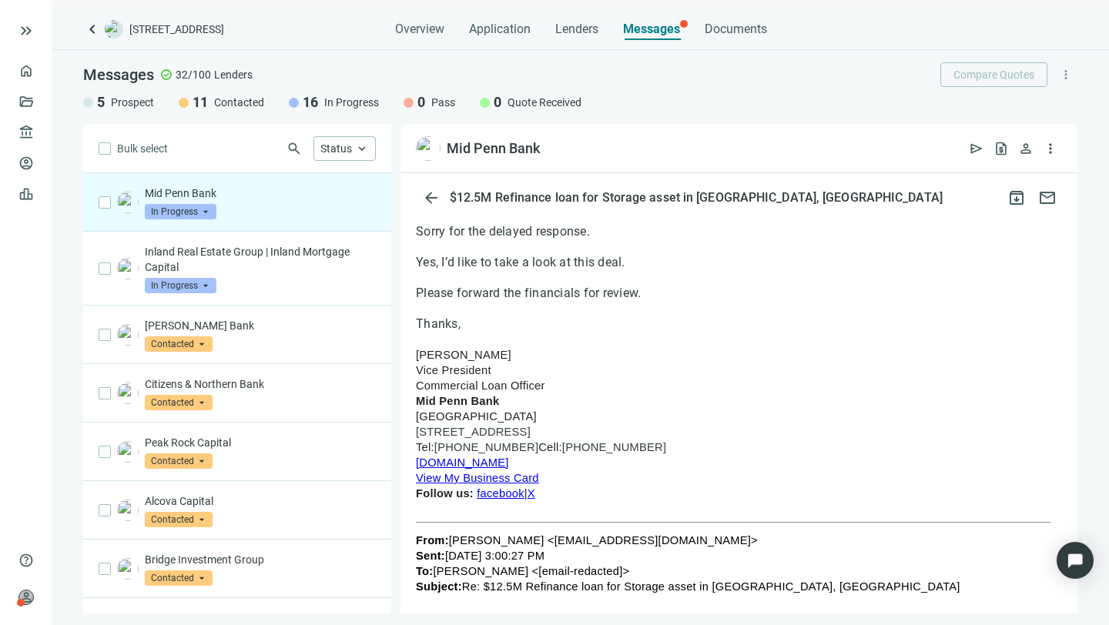
scroll to position [236, 0]
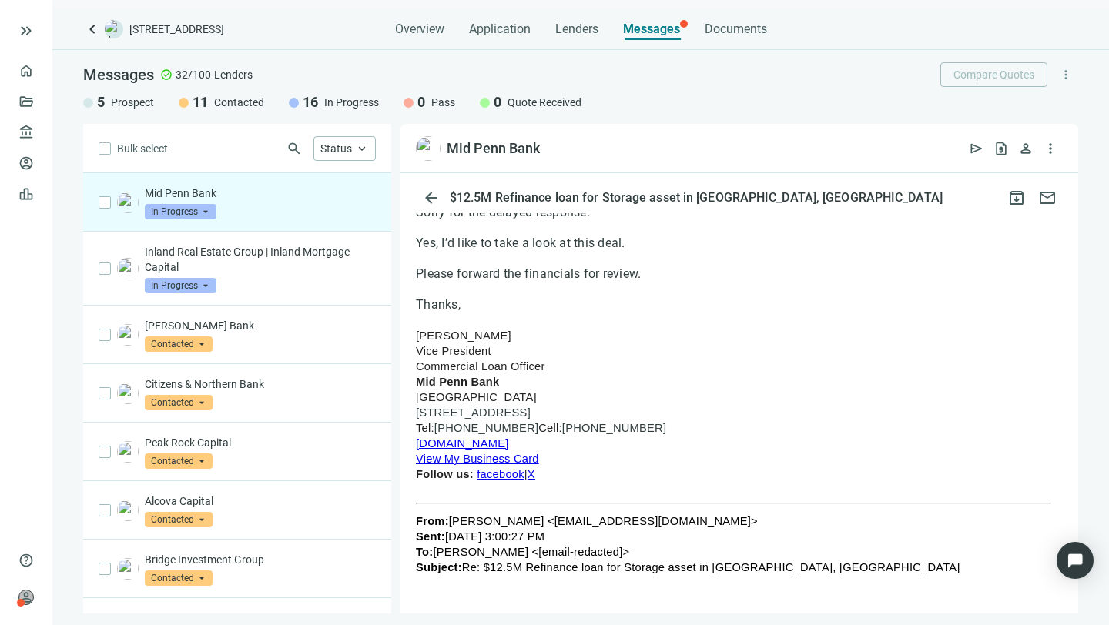
click at [467, 457] on link "View My Business Card" at bounding box center [477, 459] width 123 height 12
